Goal: Check status: Check status

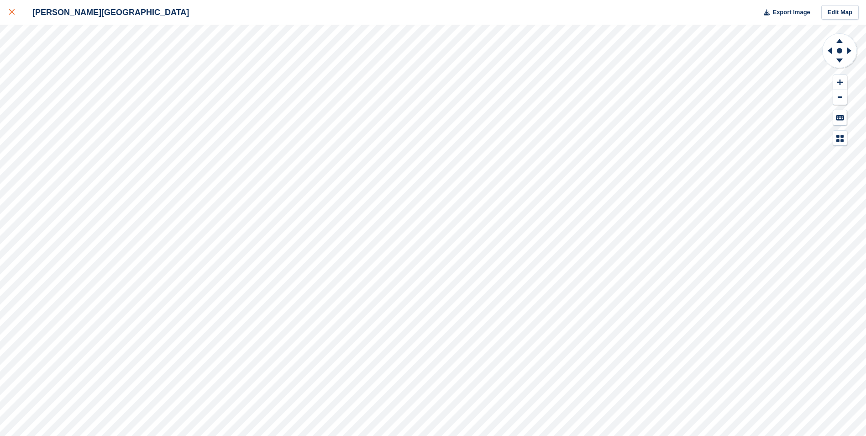
click at [6, 16] on link at bounding box center [12, 12] width 24 height 25
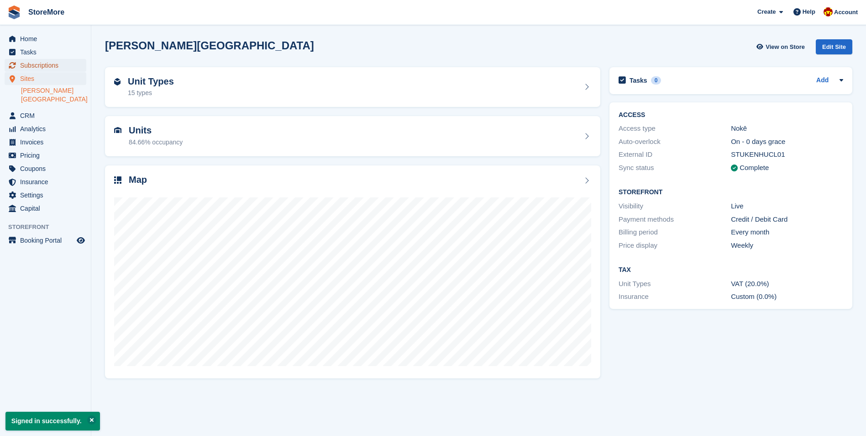
click at [64, 66] on span "Subscriptions" at bounding box center [47, 65] width 55 height 13
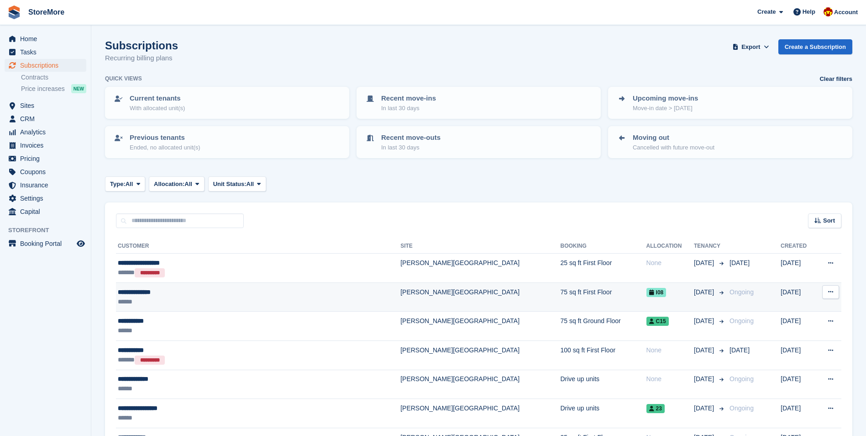
click at [189, 291] on div "**********" at bounding box center [223, 292] width 210 height 10
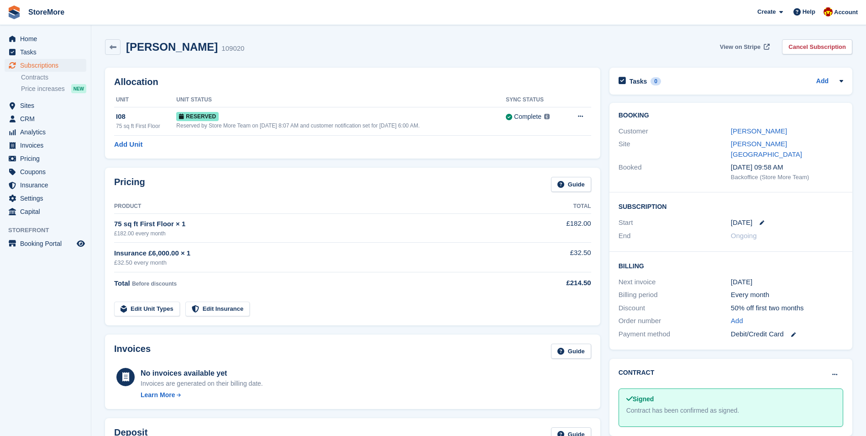
click at [751, 46] on span "View on Stripe" at bounding box center [740, 46] width 41 height 9
